Goal: Check status: Check status

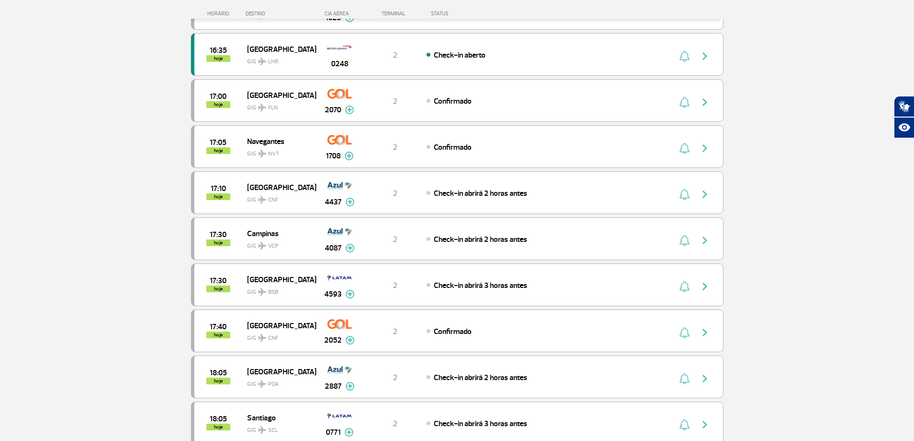
scroll to position [768, 0]
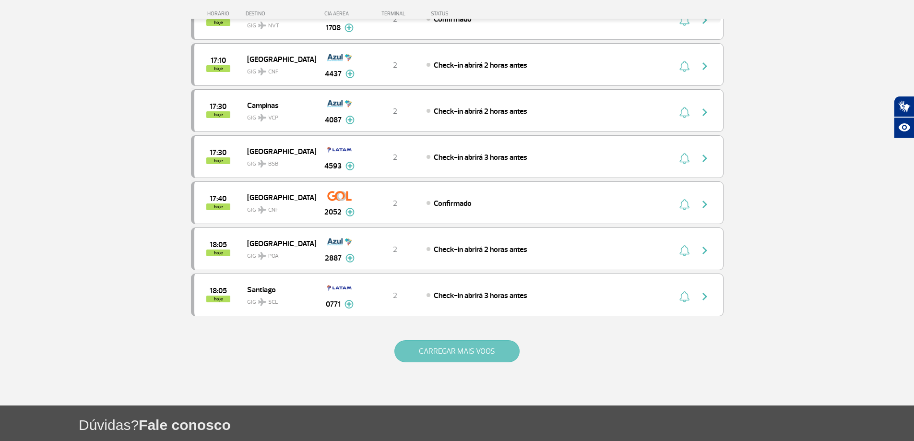
click at [437, 344] on button "CARREGAR MAIS VOOS" at bounding box center [457, 351] width 125 height 22
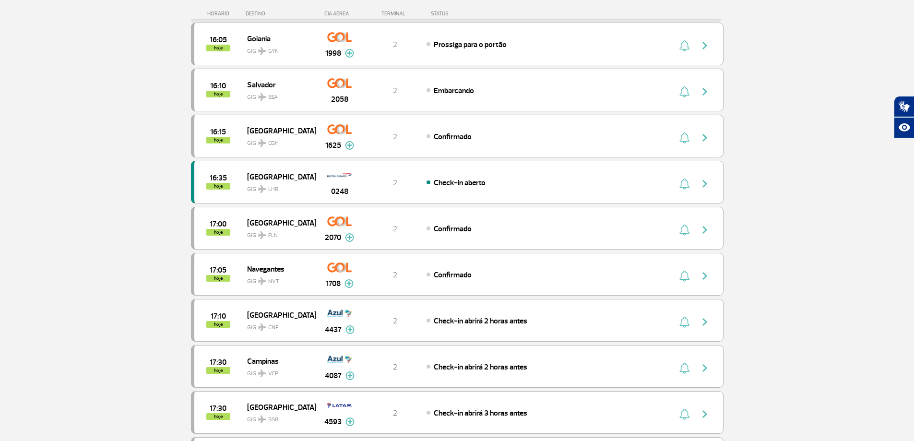
scroll to position [0, 0]
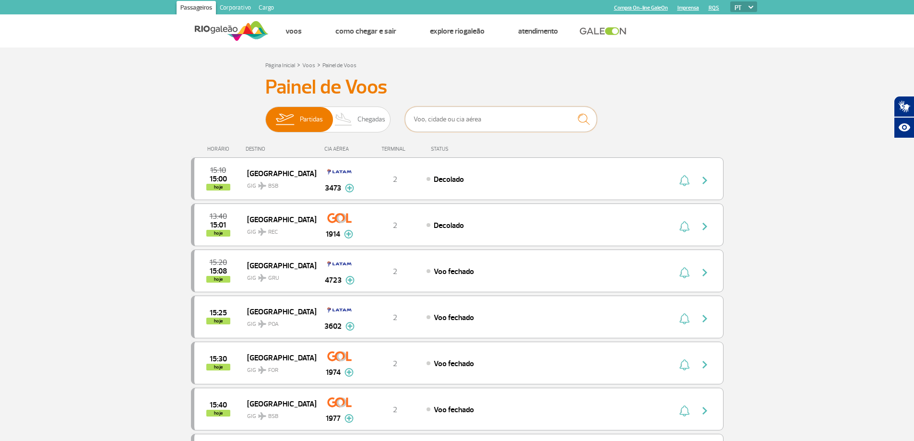
click at [471, 119] on input "text" at bounding box center [501, 119] width 192 height 25
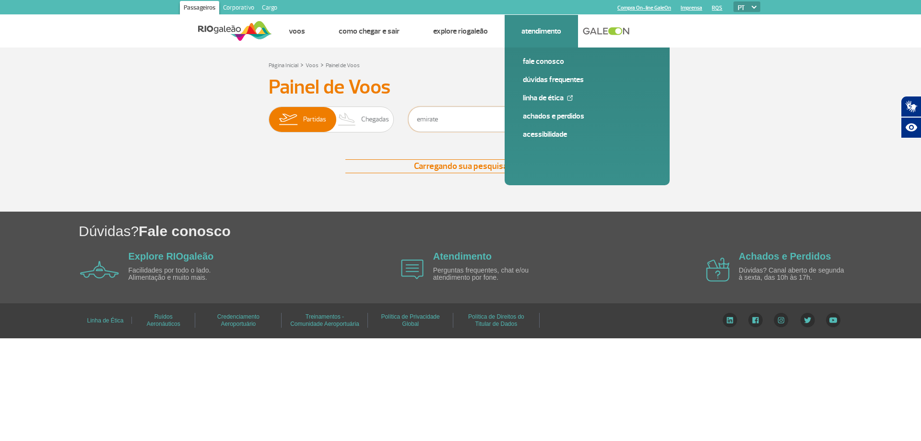
type input "emirates"
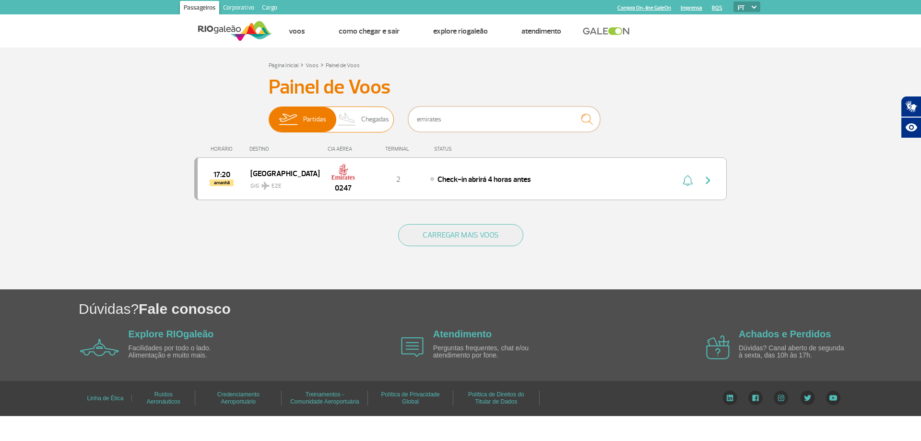
drag, startPoint x: 437, startPoint y: 117, endPoint x: 371, endPoint y: 113, distance: 66.4
click at [371, 113] on div "Partidas Chegadas emirates" at bounding box center [461, 121] width 384 height 29
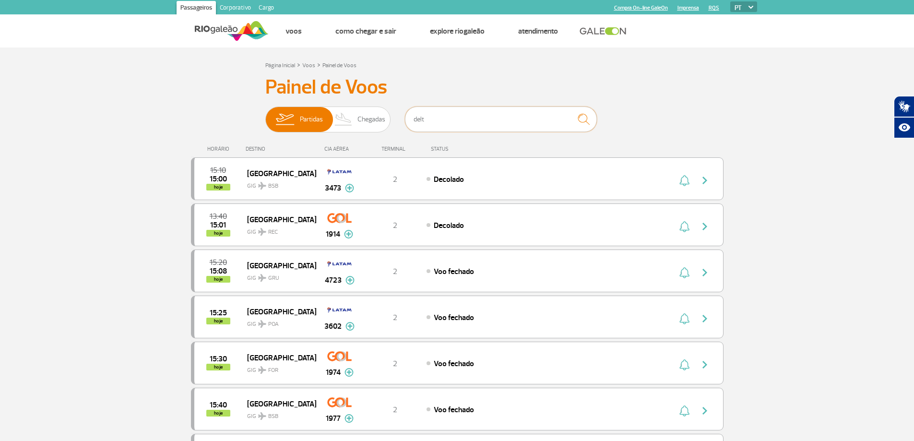
type input "delta"
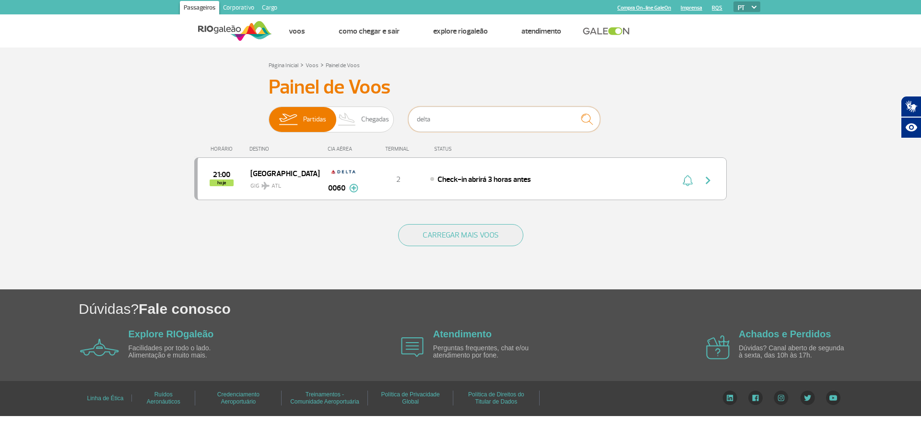
drag, startPoint x: 466, startPoint y: 128, endPoint x: 403, endPoint y: 134, distance: 62.8
click at [403, 134] on div "Partidas Chegadas delta" at bounding box center [461, 121] width 384 height 29
type input "a"
type input "k"
